Goal: Find specific page/section: Locate a particular part of the current website

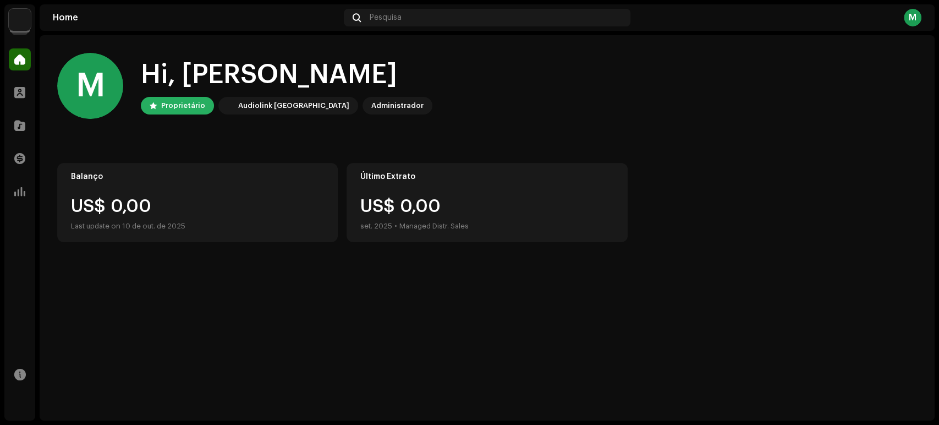
click at [21, 18] on img at bounding box center [20, 20] width 22 height 22
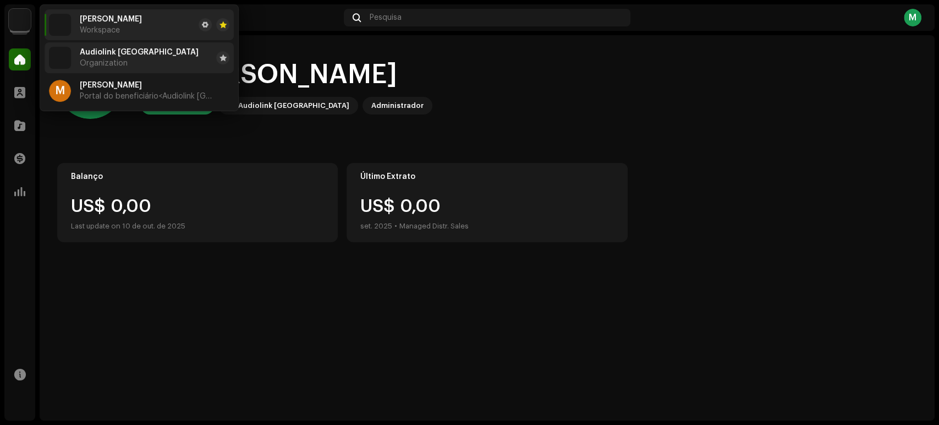
click at [136, 63] on li "Audiolink Brasil Organization" at bounding box center [139, 57] width 189 height 31
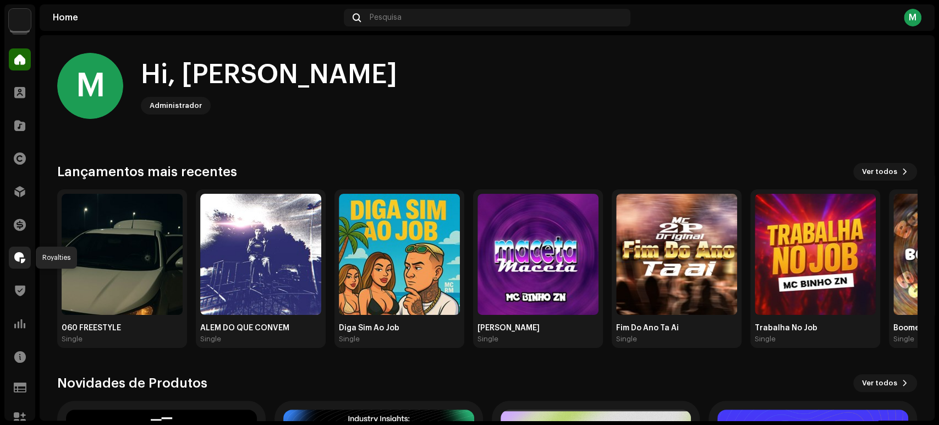
click at [26, 262] on div at bounding box center [20, 257] width 22 height 22
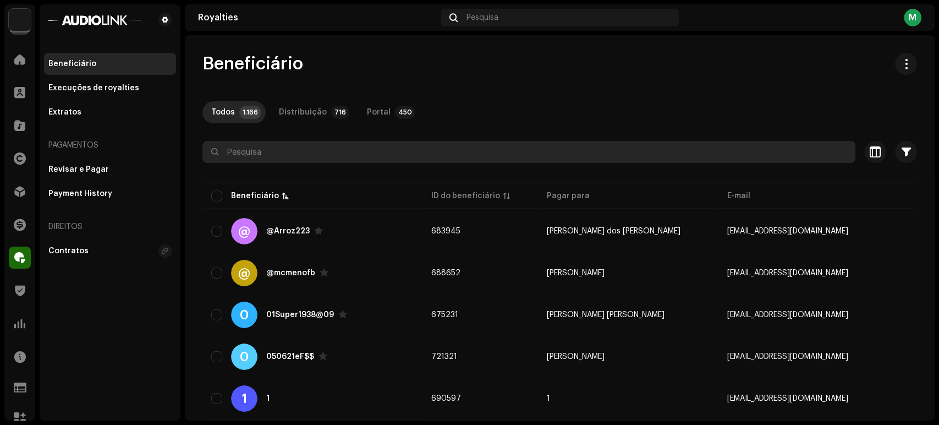
click at [286, 157] on input "text" at bounding box center [528, 152] width 653 height 22
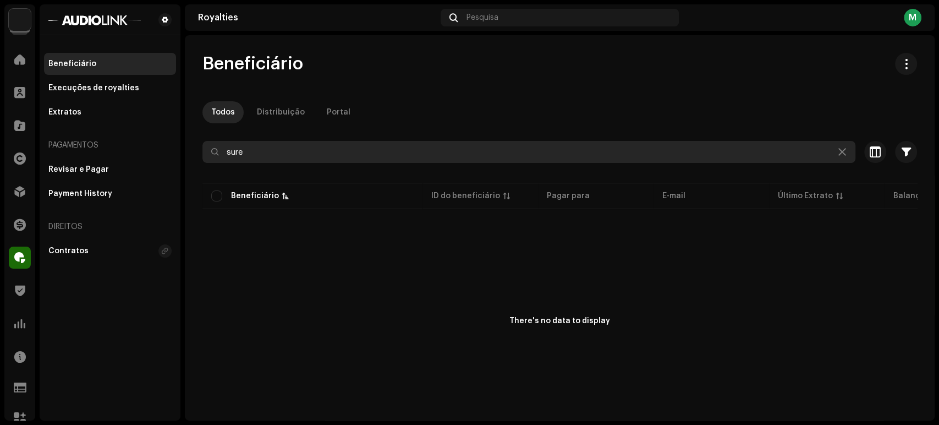
click at [290, 156] on input "sure" at bounding box center [528, 152] width 653 height 22
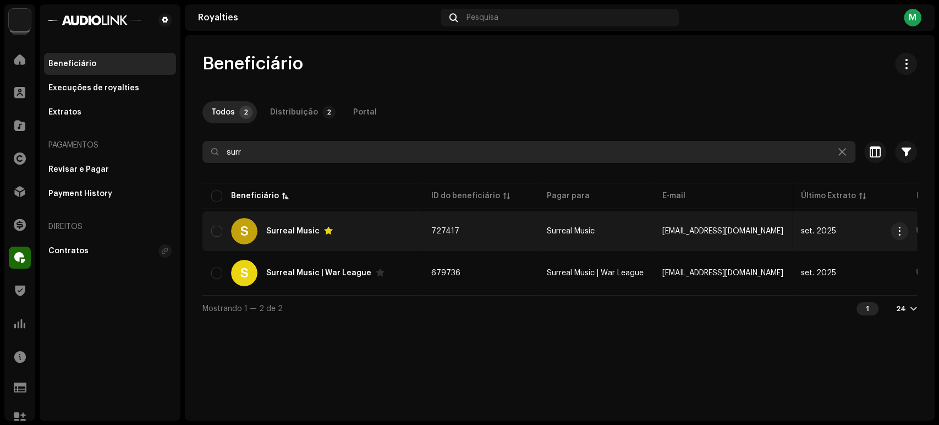
type input "surr"
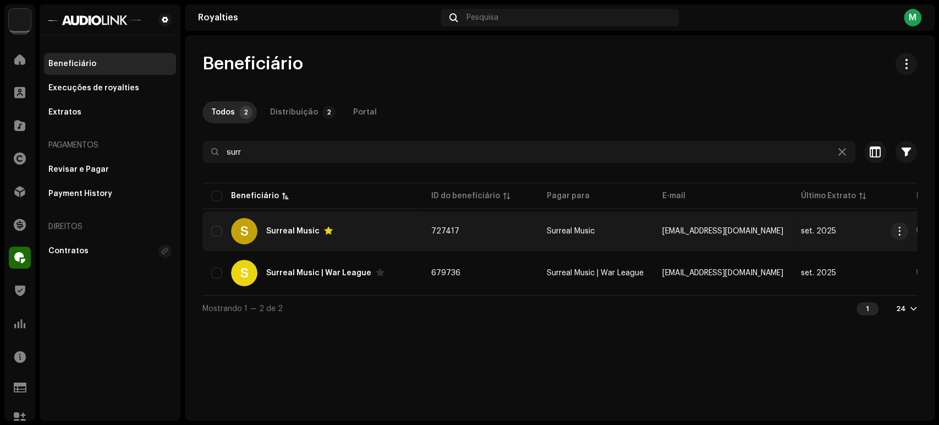
click at [299, 227] on div "Surreal Music" at bounding box center [292, 231] width 53 height 8
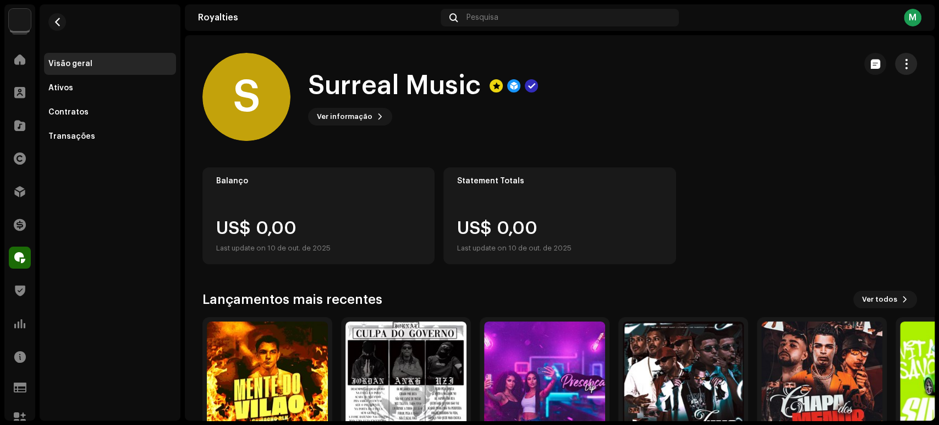
click at [901, 66] on span "button" at bounding box center [906, 63] width 10 height 9
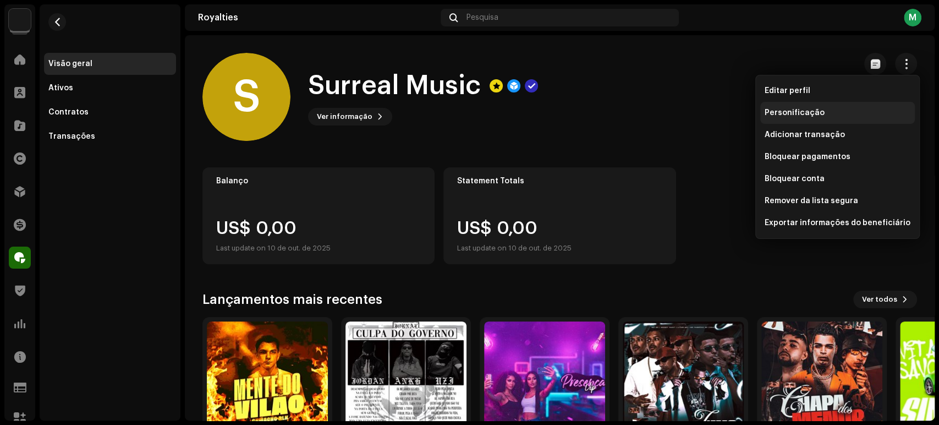
click at [849, 102] on div "Personificação" at bounding box center [837, 113] width 155 height 22
